Goal: Navigation & Orientation: Find specific page/section

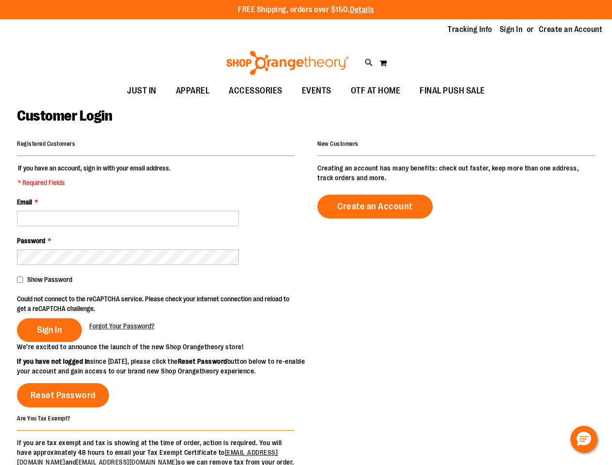
click at [306, 233] on div "Registered Customers If you have an account, sign in with your email address. *…" at bounding box center [306, 316] width 578 height 359
click at [306, 10] on p "FREE Shipping, orders over $150. Details" at bounding box center [306, 9] width 136 height 11
click at [369, 63] on icon at bounding box center [369, 62] width 8 height 11
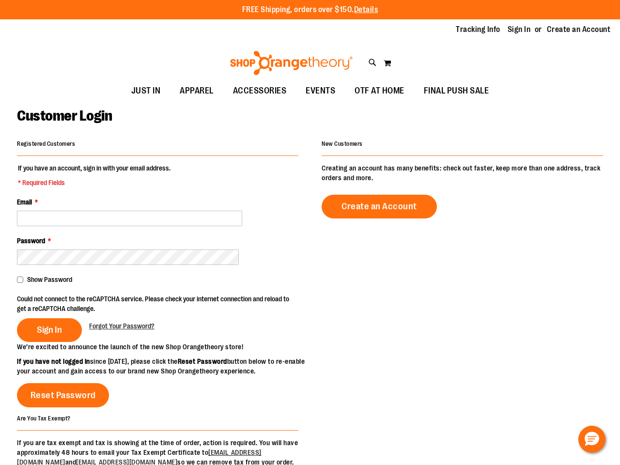
click at [369, 63] on div "Search Popular Suggestions Advanced Search # Type at least 3 character to searc…" at bounding box center [310, 252] width 490 height 426
click at [383, 63] on div "Search Popular Suggestions Advanced Search # Type at least 3 character to searc…" at bounding box center [310, 252] width 490 height 426
click at [156, 252] on div "Search Popular Suggestions Advanced Search # Type at least 3 character to searc…" at bounding box center [310, 252] width 490 height 426
click at [20, 280] on div "Search Popular Suggestions Advanced Search # Type at least 3 character to searc…" at bounding box center [310, 232] width 620 height 465
click at [584, 440] on button "Hello, have a question? Let’s chat." at bounding box center [592, 439] width 27 height 27
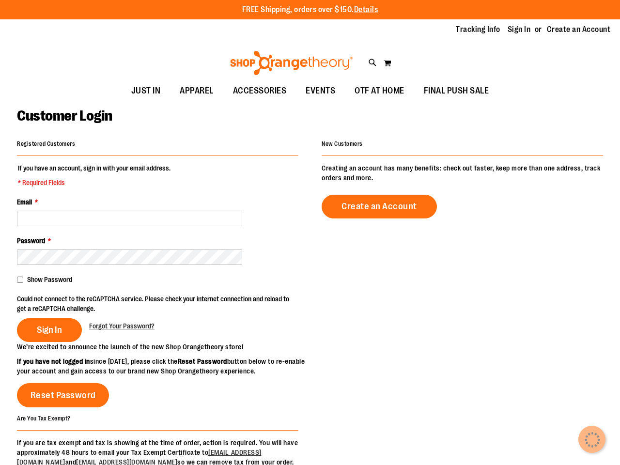
click at [158, 303] on div "Search Popular Suggestions Advanced Search # Type at least 3 character to searc…" at bounding box center [310, 252] width 490 height 426
